Goal: Navigation & Orientation: Find specific page/section

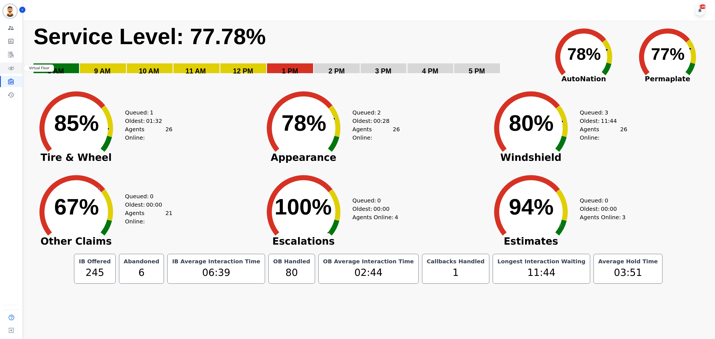
click at [16, 69] on link "Sidebar" at bounding box center [12, 68] width 22 height 11
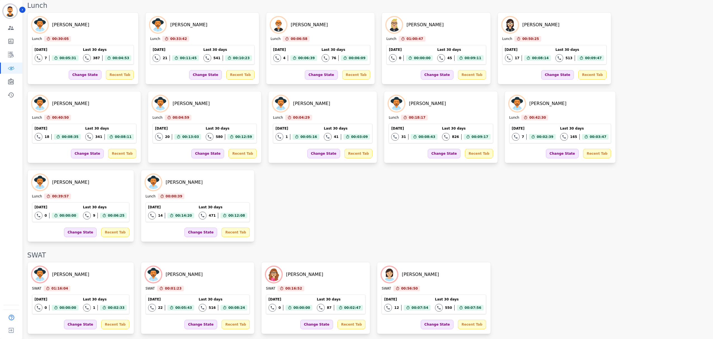
scroll to position [758, 0]
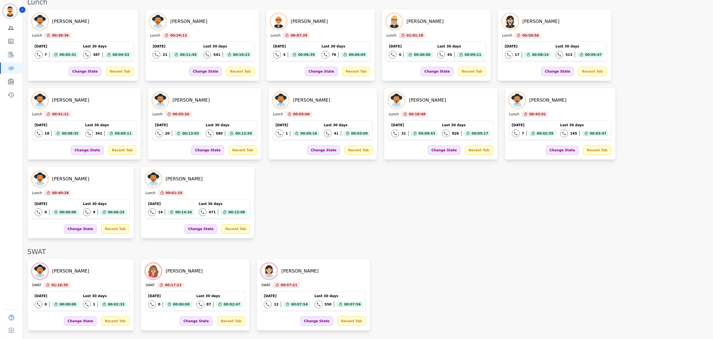
drag, startPoint x: 417, startPoint y: 243, endPoint x: 397, endPoint y: 252, distance: 22.0
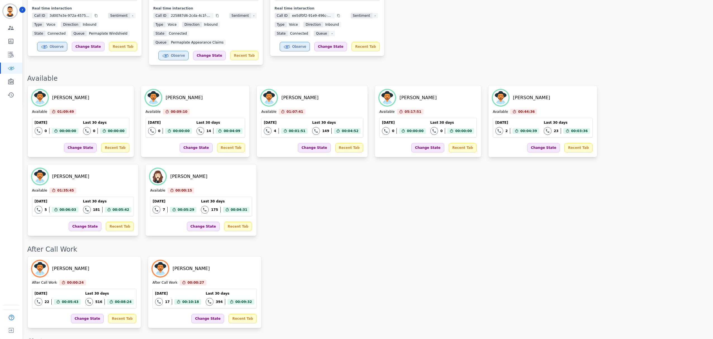
scroll to position [0, 0]
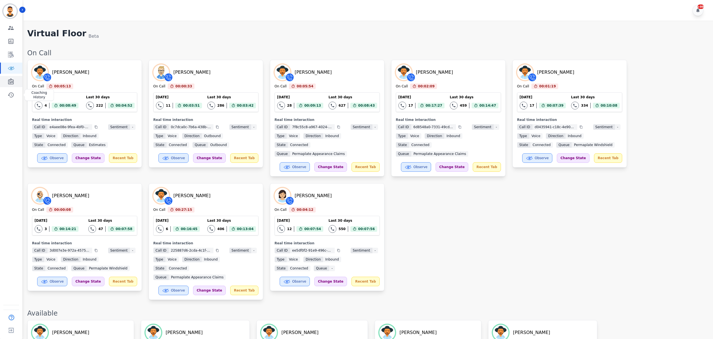
click at [13, 78] on icon "Sidebar" at bounding box center [11, 81] width 7 height 7
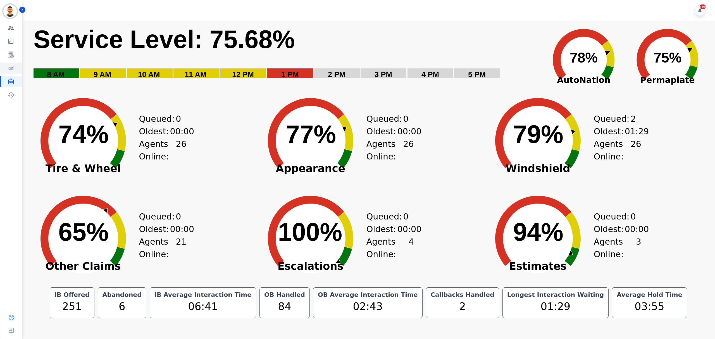
click at [13, 72] on link "Sidebar" at bounding box center [12, 68] width 22 height 11
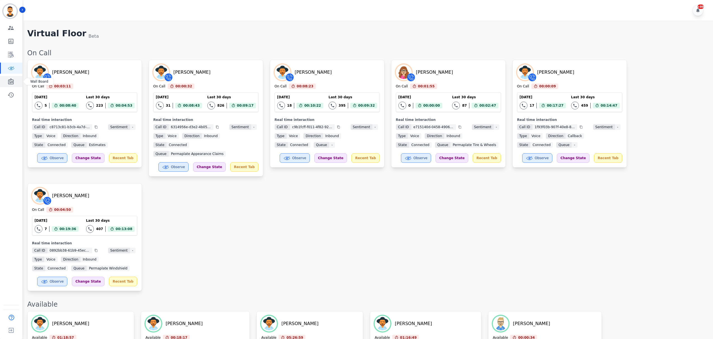
click at [4, 82] on link "Sidebar" at bounding box center [12, 81] width 22 height 11
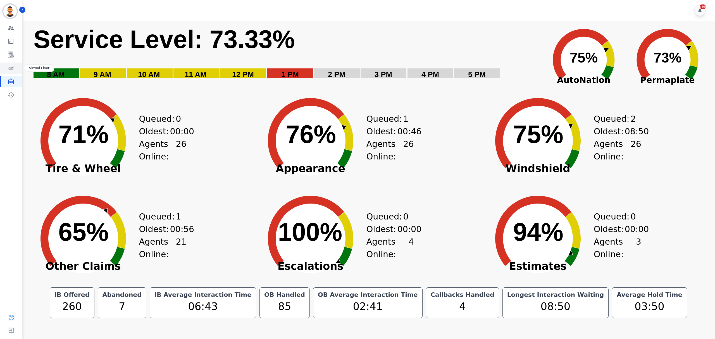
click at [11, 68] on icon "Sidebar" at bounding box center [11, 68] width 1 height 1
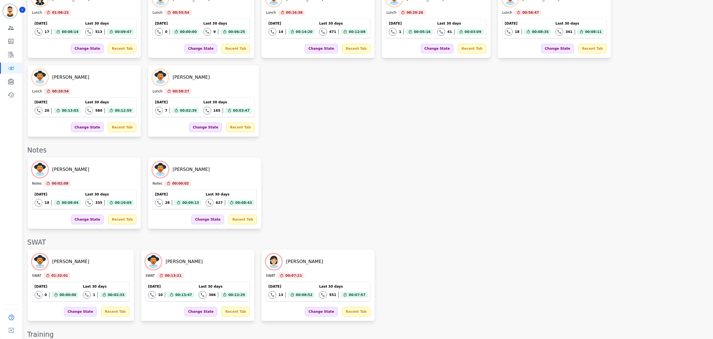
scroll to position [829, 0]
drag, startPoint x: 15, startPoint y: 83, endPoint x: 30, endPoint y: 91, distance: 17.9
click at [15, 83] on link "Sidebar" at bounding box center [12, 81] width 22 height 11
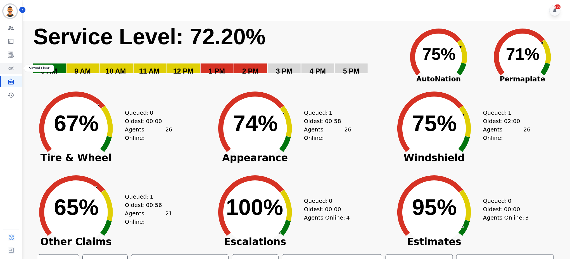
click at [4, 69] on link "Sidebar" at bounding box center [12, 68] width 22 height 11
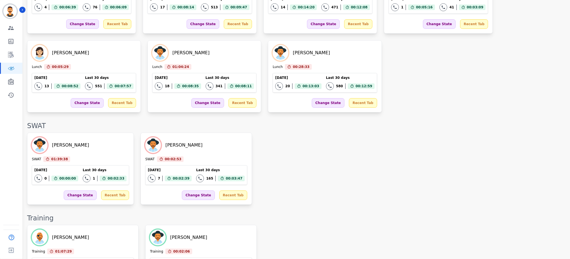
scroll to position [1040, 0]
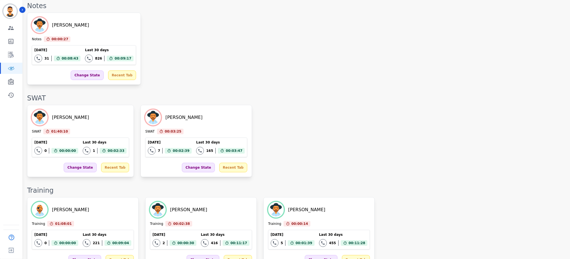
click at [283, 105] on div "Levi Kimball SWAT 01:40:10 Current State: SWAT Today 0 Total interactions count…" at bounding box center [295, 141] width 537 height 72
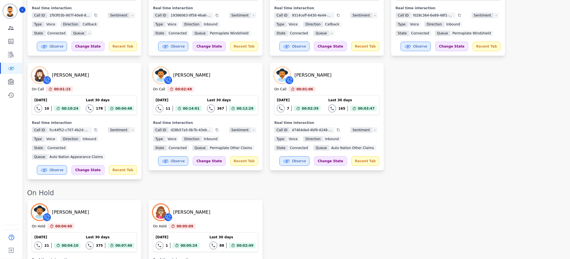
scroll to position [149, 0]
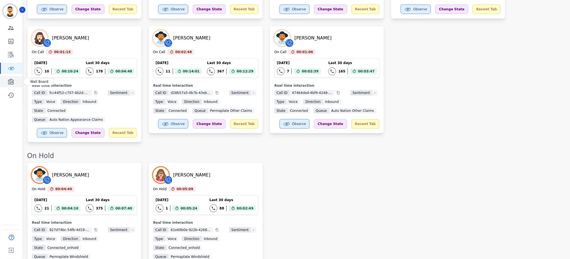
click at [9, 77] on link "Sidebar" at bounding box center [12, 81] width 22 height 11
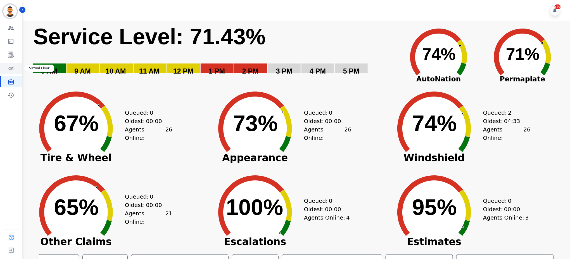
click at [6, 68] on link "Sidebar" at bounding box center [12, 68] width 22 height 11
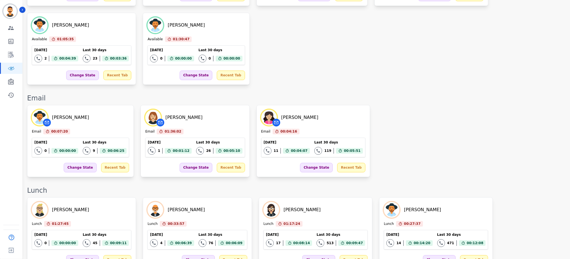
scroll to position [822, 0]
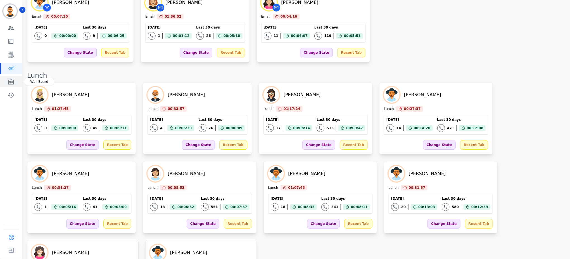
click at [6, 79] on link "Sidebar" at bounding box center [12, 81] width 22 height 11
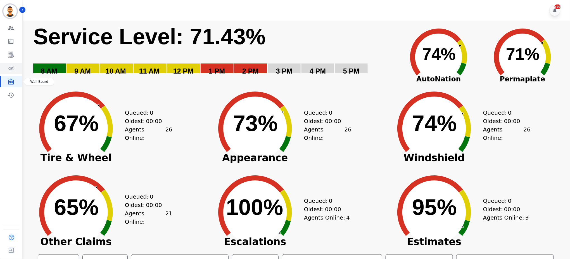
click at [11, 68] on icon "Sidebar" at bounding box center [11, 68] width 1 height 1
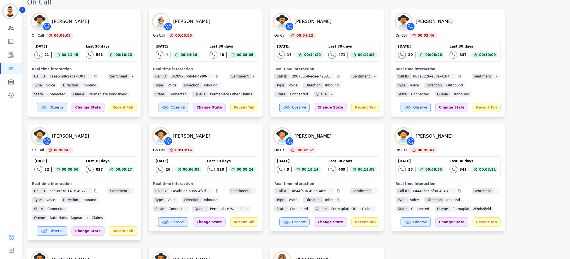
scroll to position [112, 0]
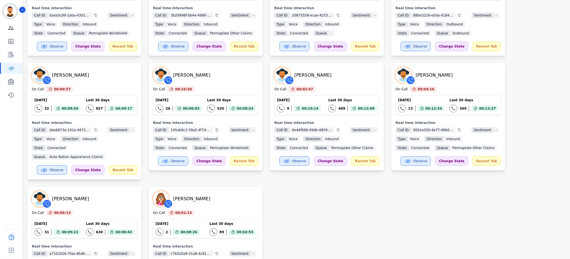
click at [429, 196] on div "Destiny Rosales On Call 00:09:17 Current State: On Call Today 21 Total interact…" at bounding box center [295, 121] width 537 height 346
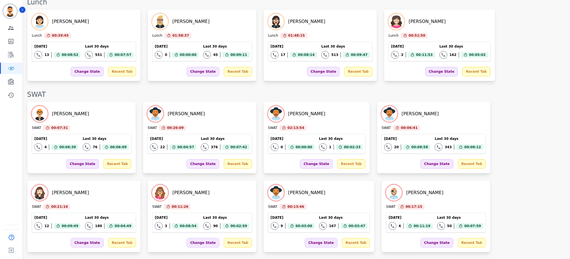
scroll to position [865, 0]
